Goal: Task Accomplishment & Management: Manage account settings

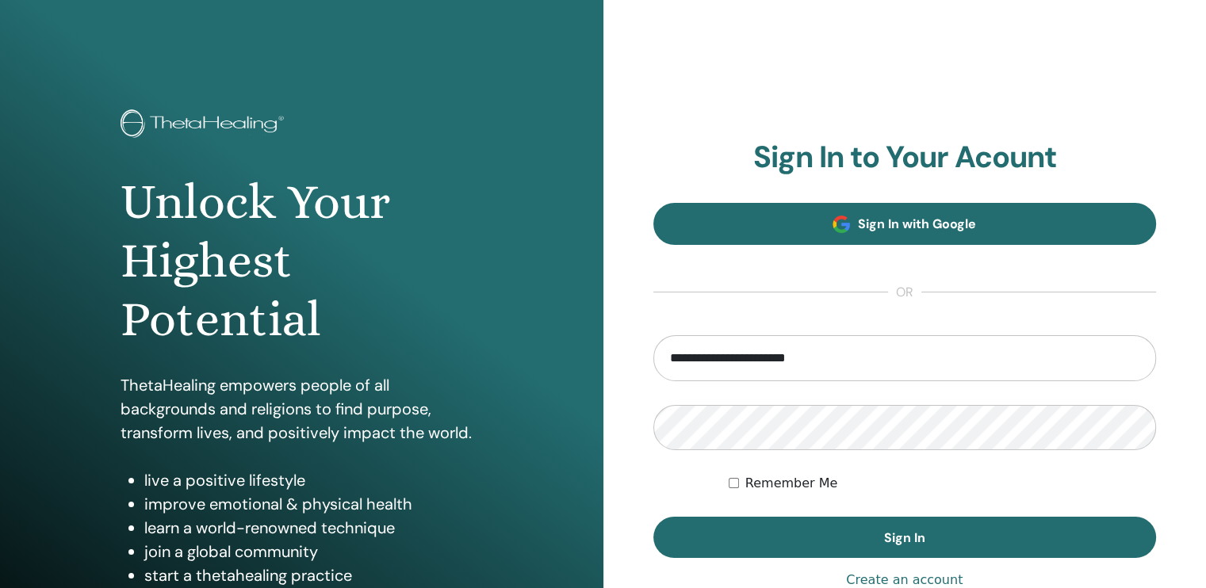
type input "**********"
click at [653, 517] on button "Sign In" at bounding box center [904, 537] width 503 height 41
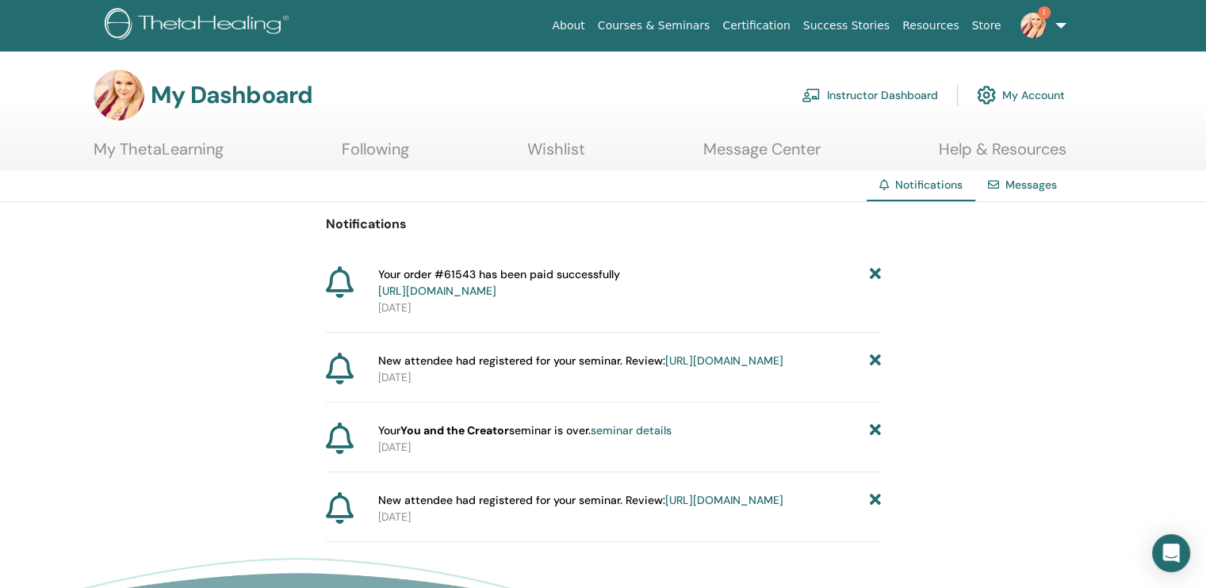
click at [665, 368] on link "https://member.thetahealing.com/instructor/seminar/373243/attendees" at bounding box center [724, 361] width 118 height 14
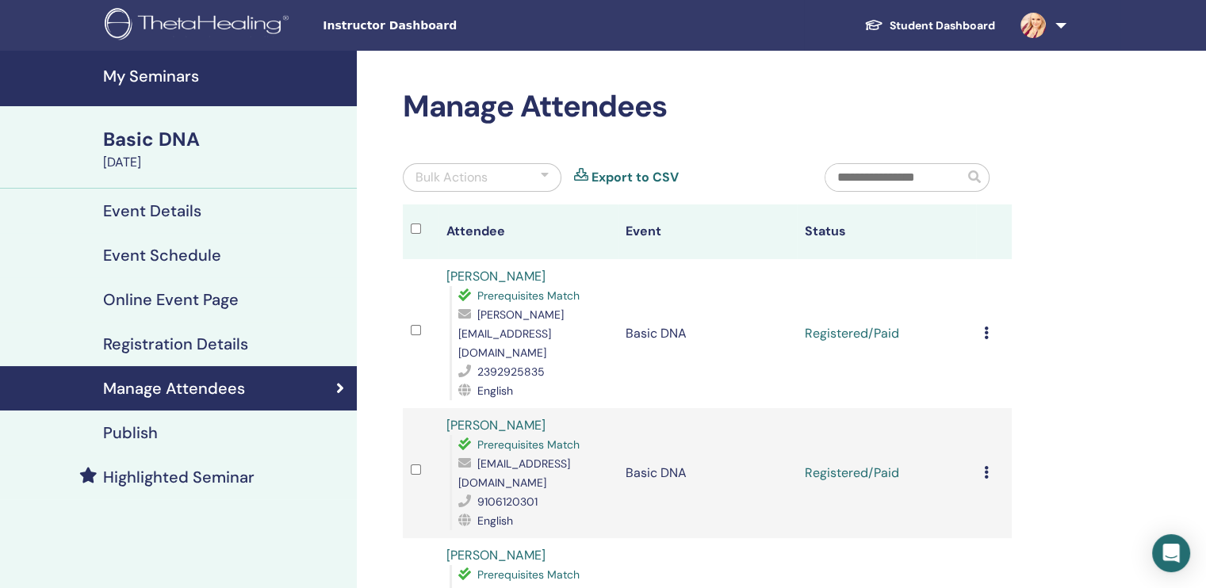
click at [980, 310] on td "Cancel Registration Do not auto-certify Mark as Paid Mark as Unpaid Mark as Abs…" at bounding box center [994, 333] width 36 height 149
click at [986, 327] on icon at bounding box center [986, 333] width 5 height 13
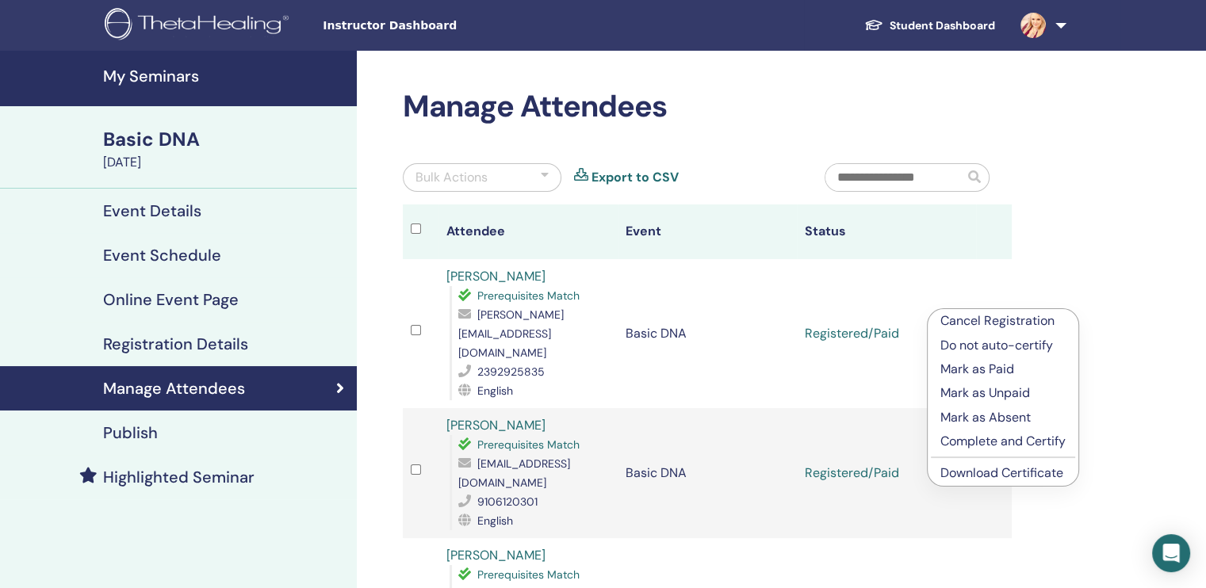
click at [1063, 444] on p "Complete and Certify" at bounding box center [1002, 441] width 125 height 19
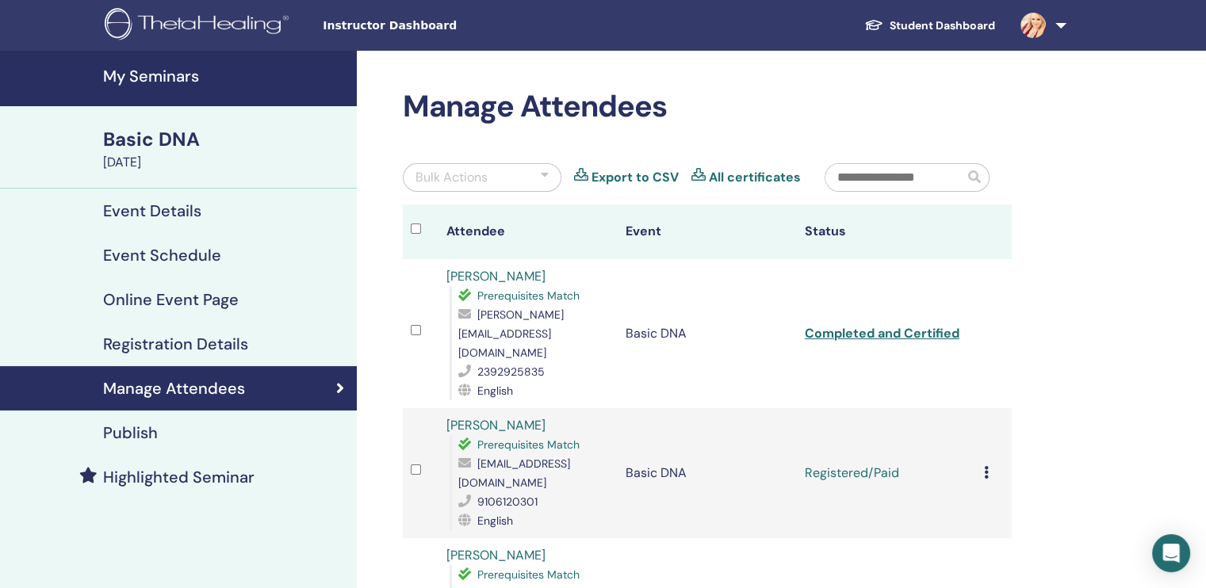
click at [986, 466] on icon at bounding box center [986, 472] width 5 height 13
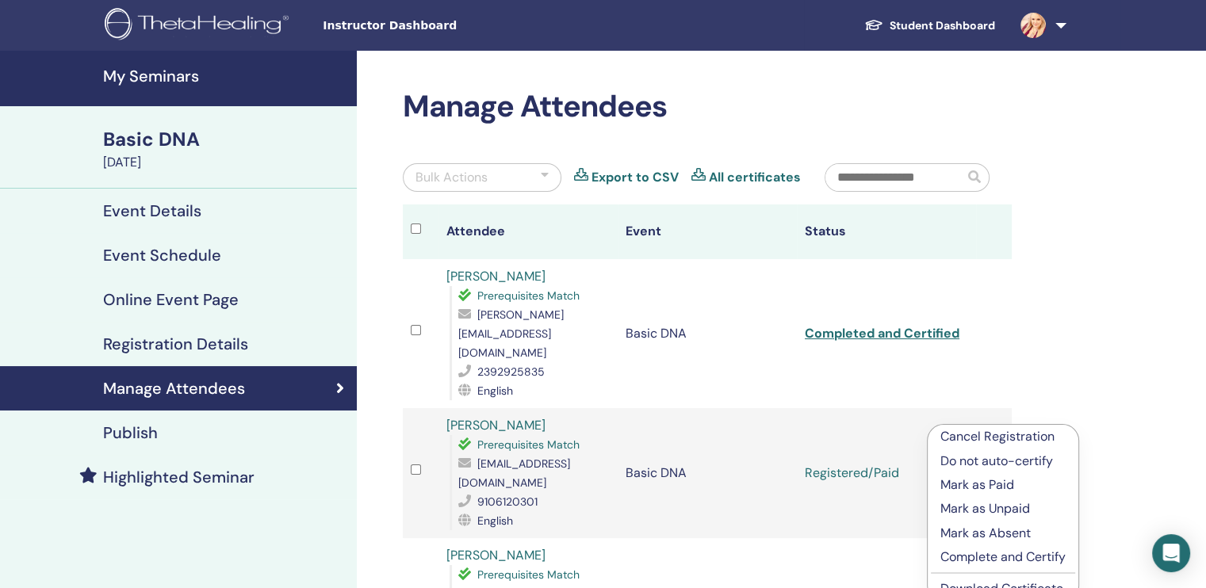
click at [1006, 557] on p "Complete and Certify" at bounding box center [1002, 557] width 125 height 19
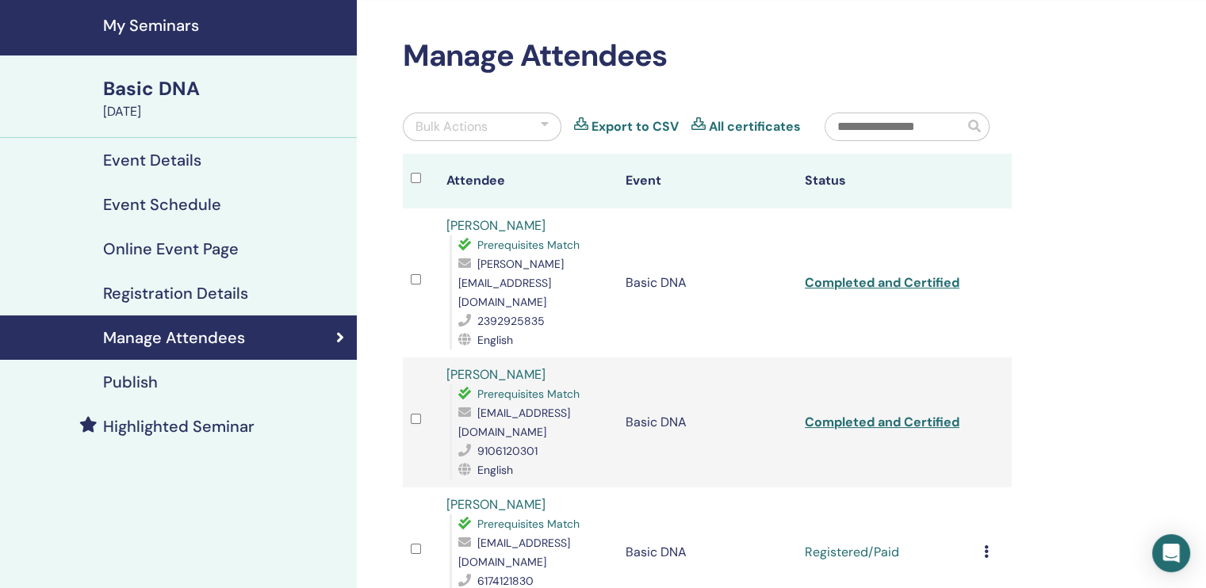
scroll to position [159, 0]
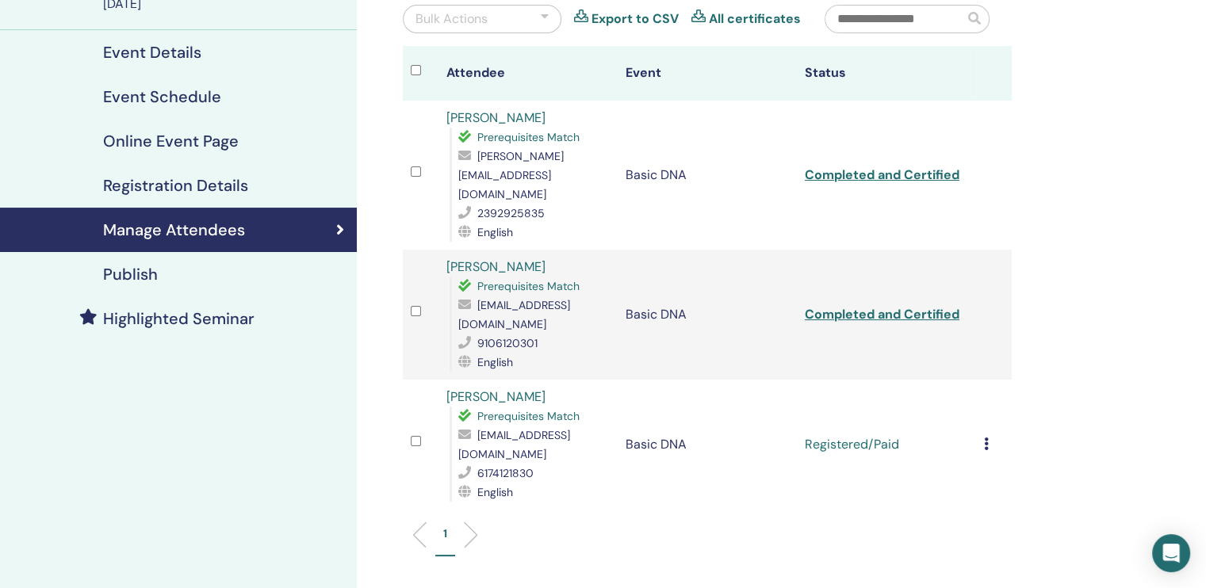
click at [986, 438] on icon at bounding box center [986, 444] width 5 height 13
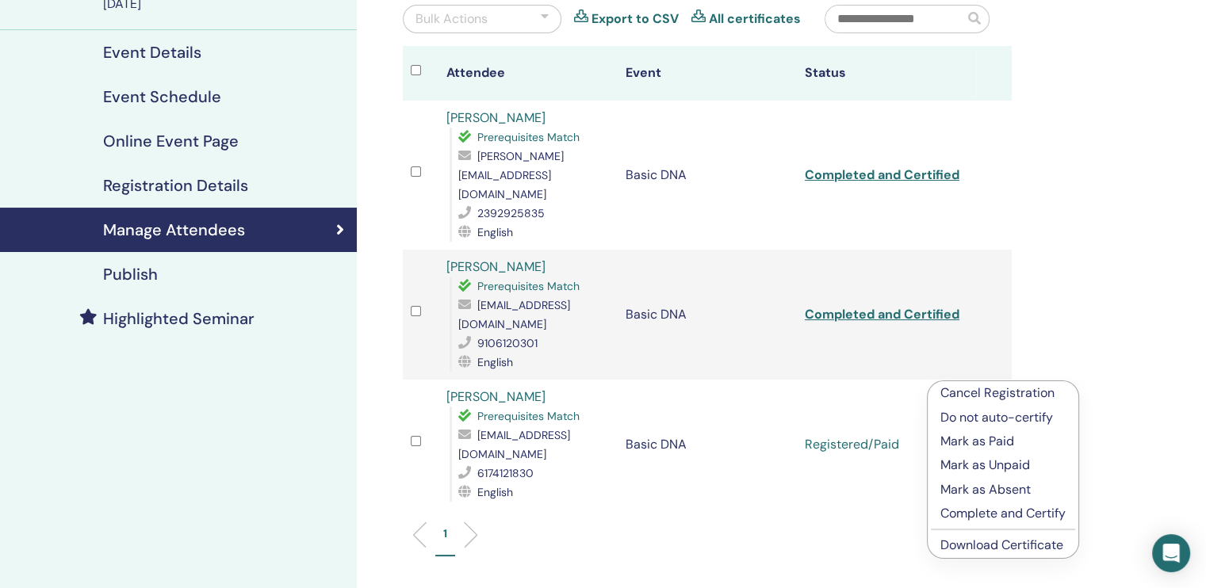
click at [1004, 515] on p "Complete and Certify" at bounding box center [1002, 513] width 125 height 19
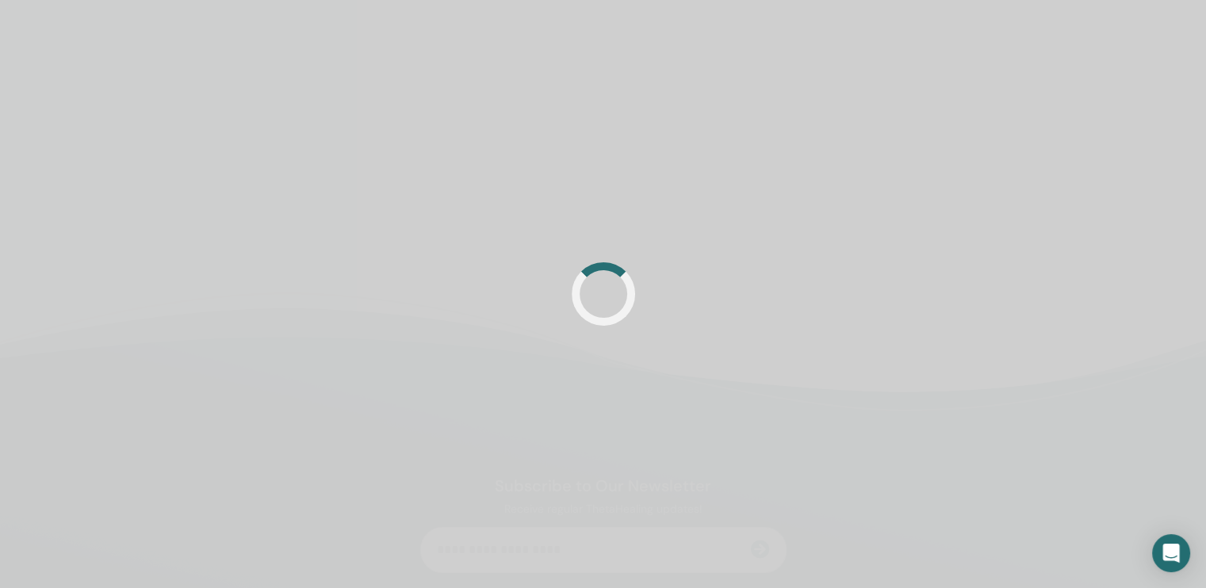
scroll to position [159, 0]
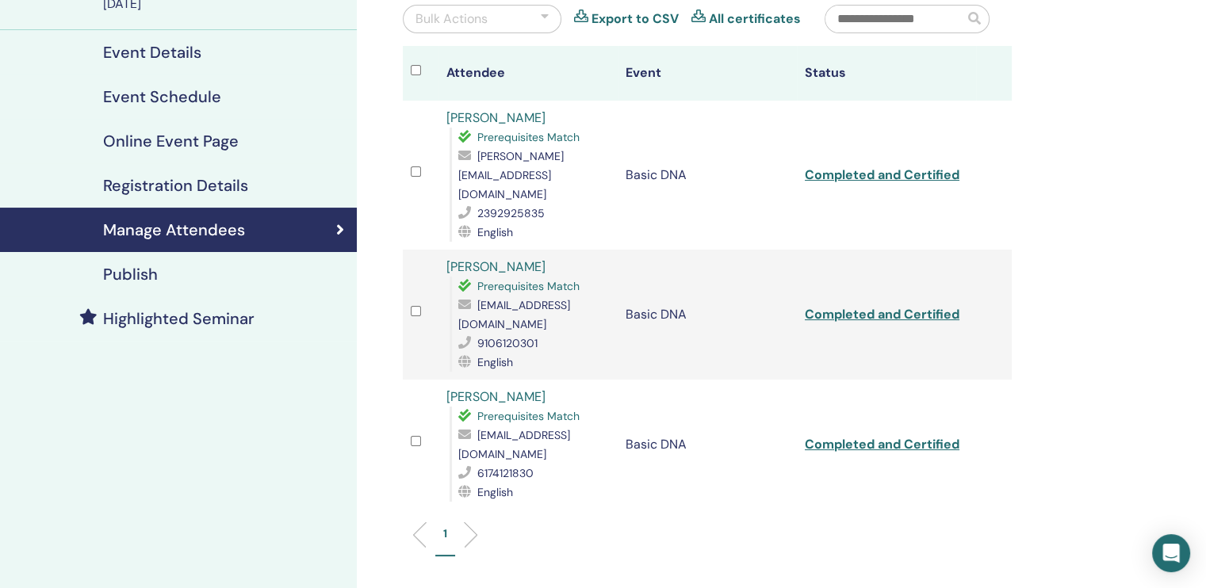
click at [1112, 288] on div "Manage Attendees Bulk Actions Export to CSV All certificates Attendee Event Sta…" at bounding box center [759, 343] width 804 height 902
